Goal: Navigation & Orientation: Find specific page/section

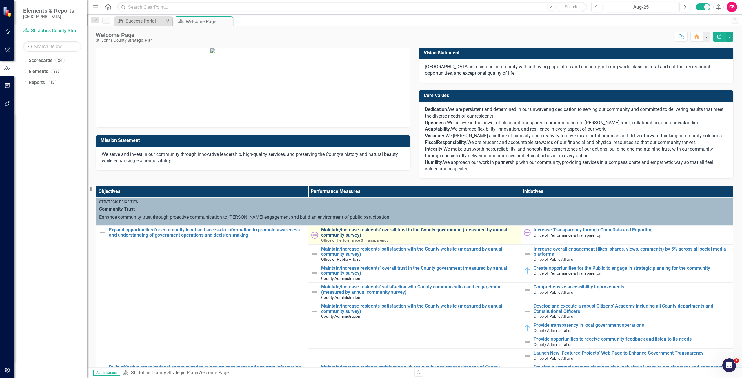
click at [348, 233] on link "Maintain/increase residents’ overall trust in the County government (measured b…" at bounding box center [419, 233] width 196 height 10
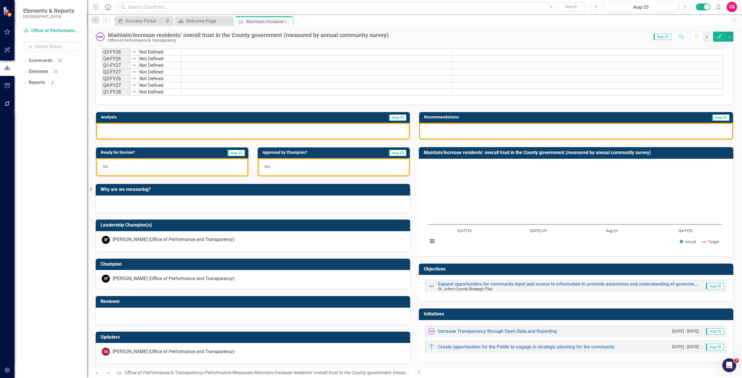
scroll to position [63, 0]
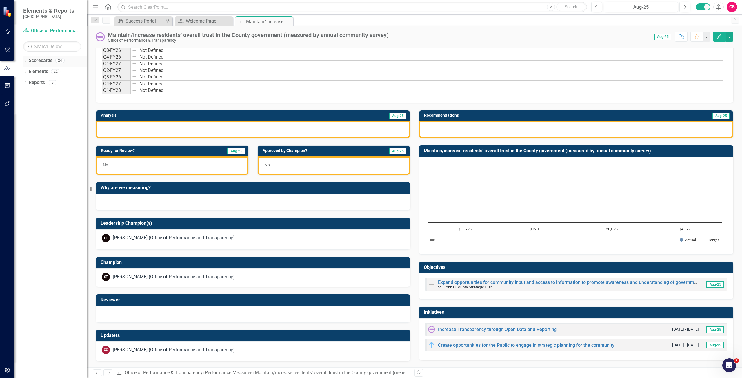
click at [31, 60] on link "Scorecards" at bounding box center [41, 60] width 24 height 7
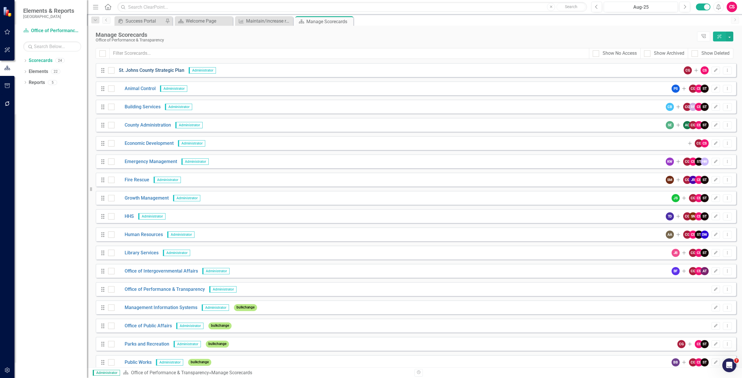
click at [137, 70] on link "St. Johns County Strategic Plan" at bounding box center [150, 70] width 70 height 7
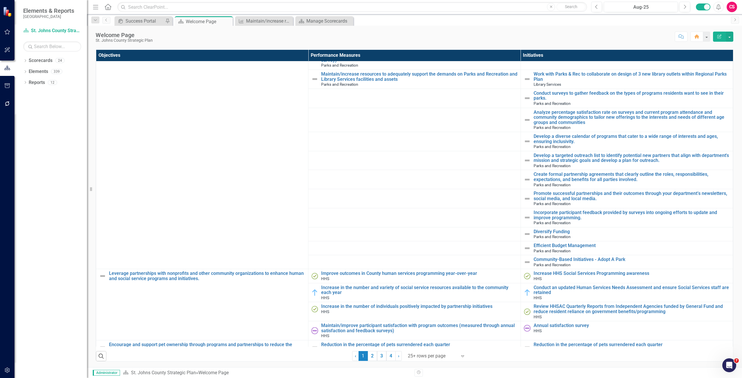
scroll to position [783, 0]
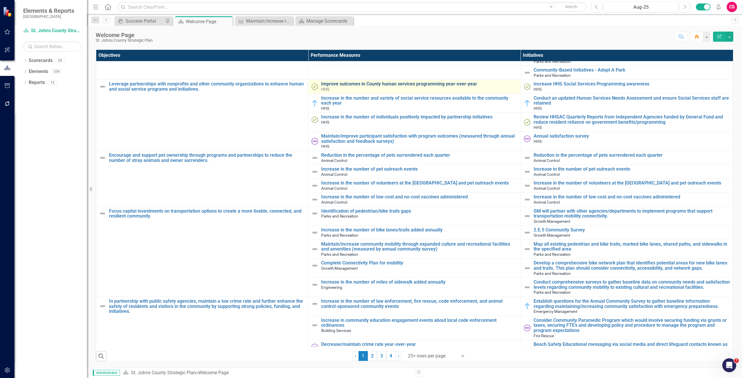
click at [361, 84] on link "Improve outcomes in County human services programming year-over-year" at bounding box center [419, 83] width 196 height 5
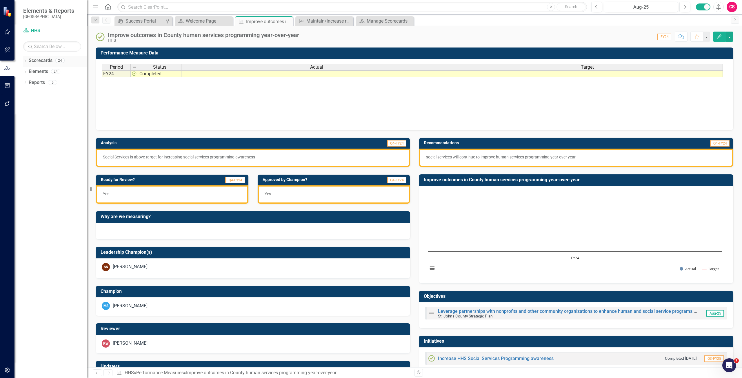
click at [42, 61] on link "Scorecards" at bounding box center [41, 60] width 24 height 7
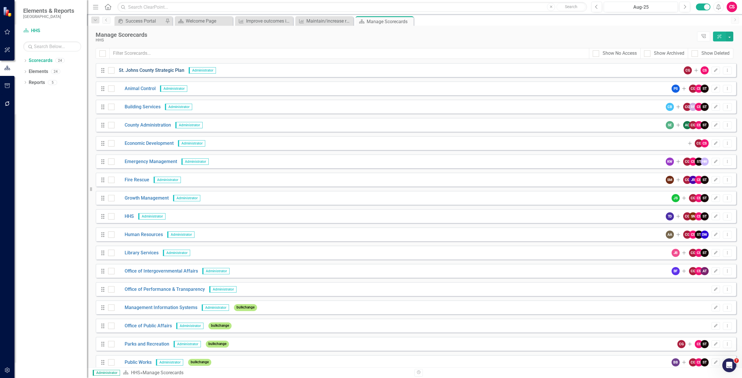
click at [130, 70] on link "St. Johns County Strategic Plan" at bounding box center [150, 70] width 70 height 7
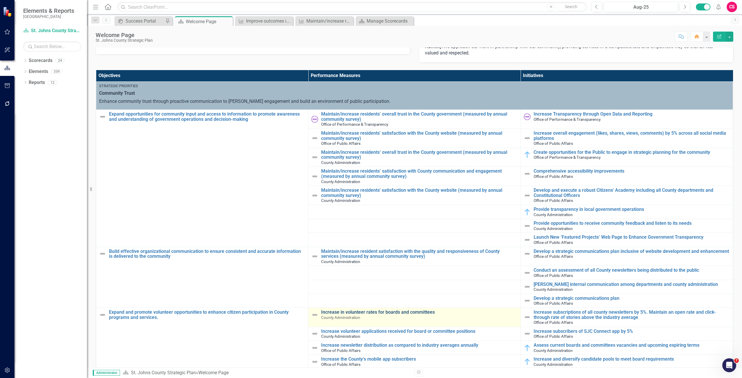
click at [341, 311] on link "Increase in volunteer rates for boards and committees" at bounding box center [419, 312] width 196 height 5
